Goal: Task Accomplishment & Management: Complete application form

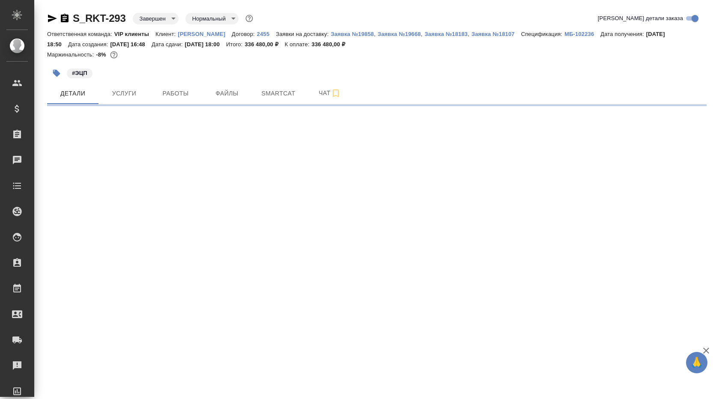
select select "RU"
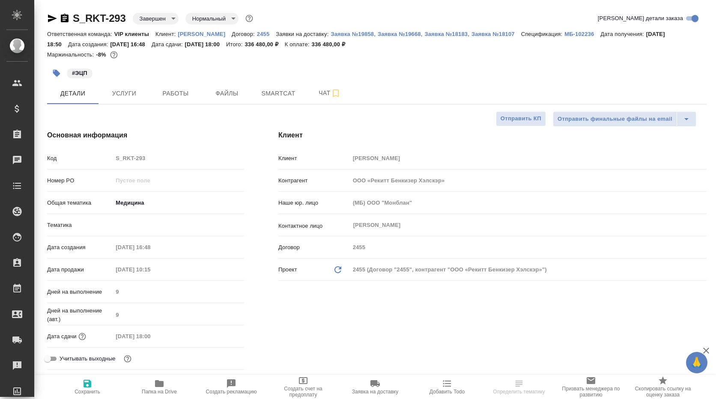
type textarea "x"
type input "[PERSON_NAME]"
type input "VIP клиенты"
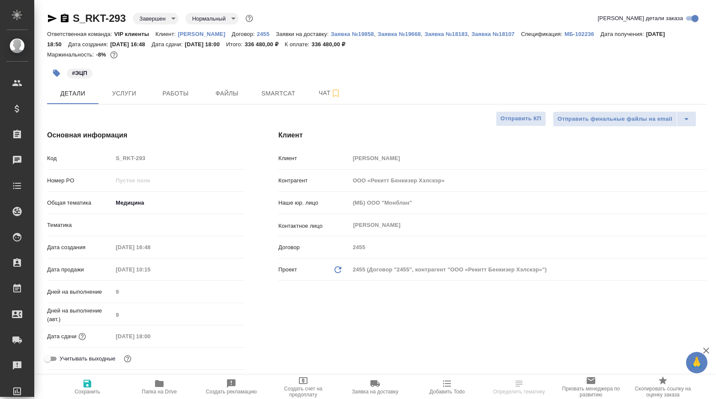
type input "[PERSON_NAME]"
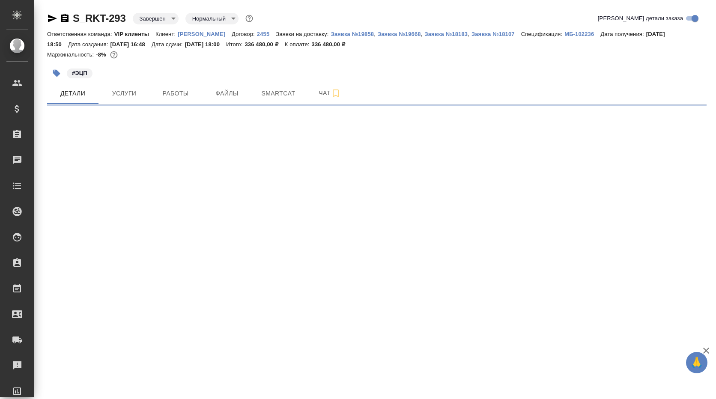
select select "RU"
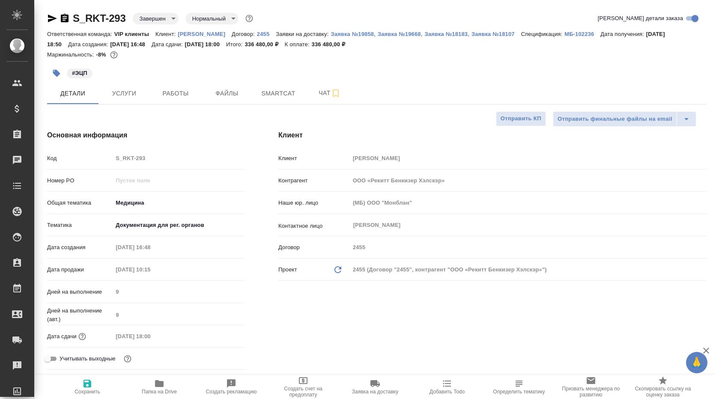
type textarea "x"
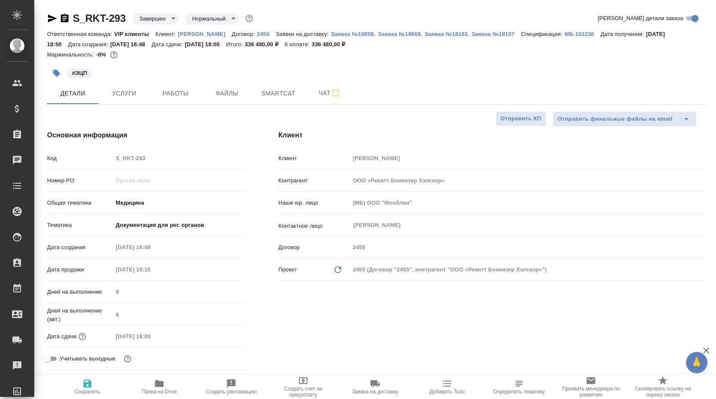
type textarea "x"
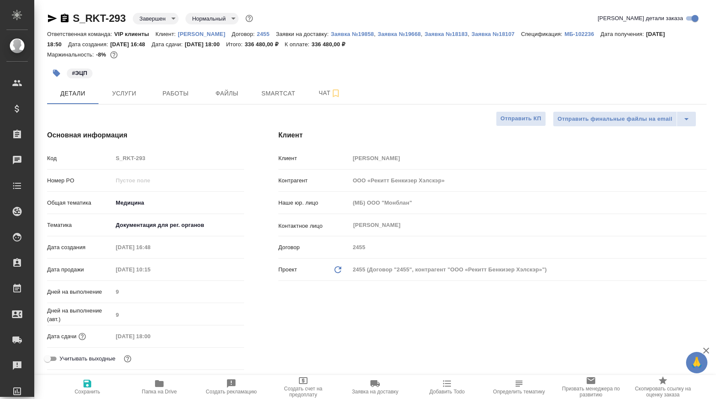
type textarea "x"
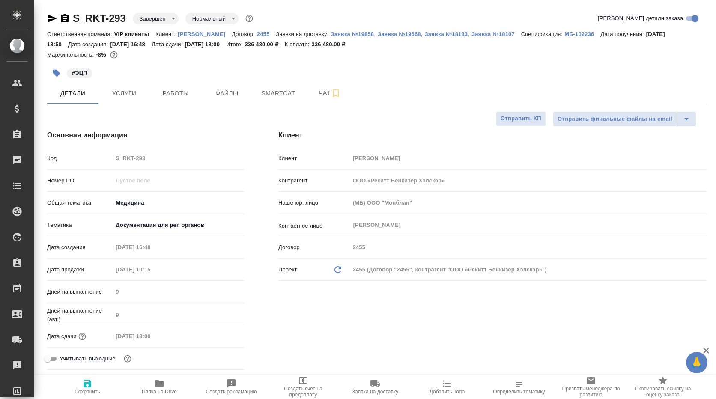
type textarea "x"
